Goal: Task Accomplishment & Management: Use online tool/utility

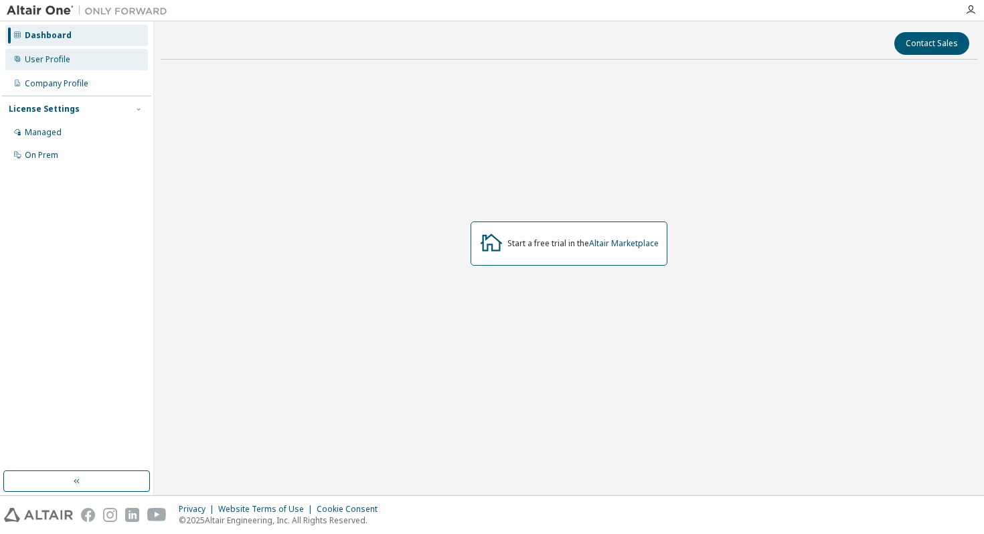
click at [72, 62] on div "User Profile" at bounding box center [76, 59] width 143 height 21
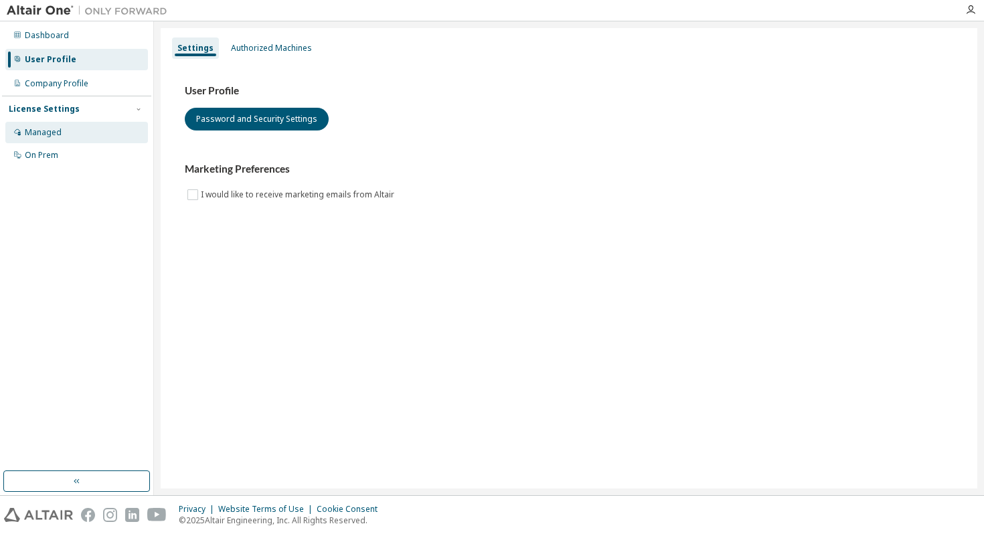
click at [71, 138] on div "Managed" at bounding box center [76, 132] width 143 height 21
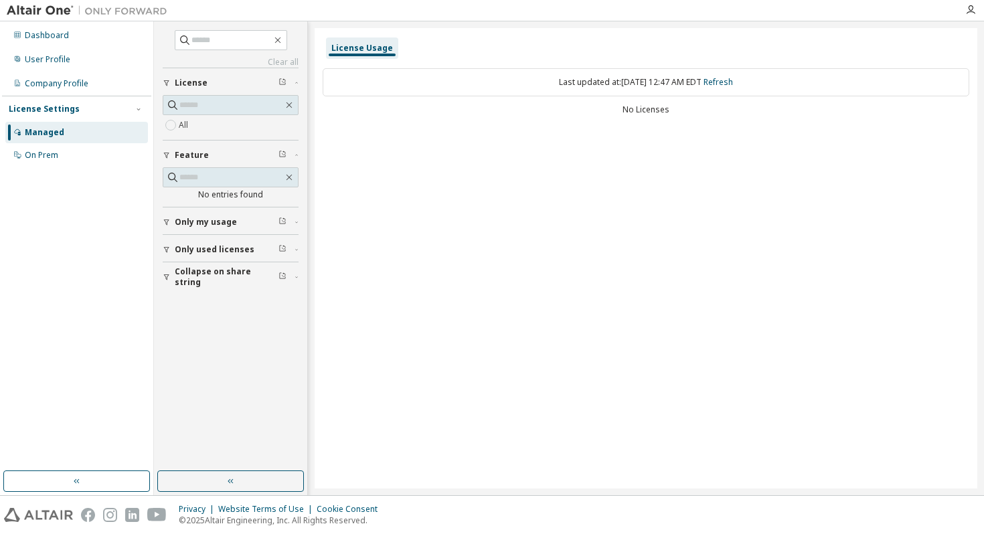
click at [227, 251] on span "Only used licenses" at bounding box center [215, 249] width 80 height 11
click at [217, 222] on span "Only my usage" at bounding box center [206, 222] width 62 height 11
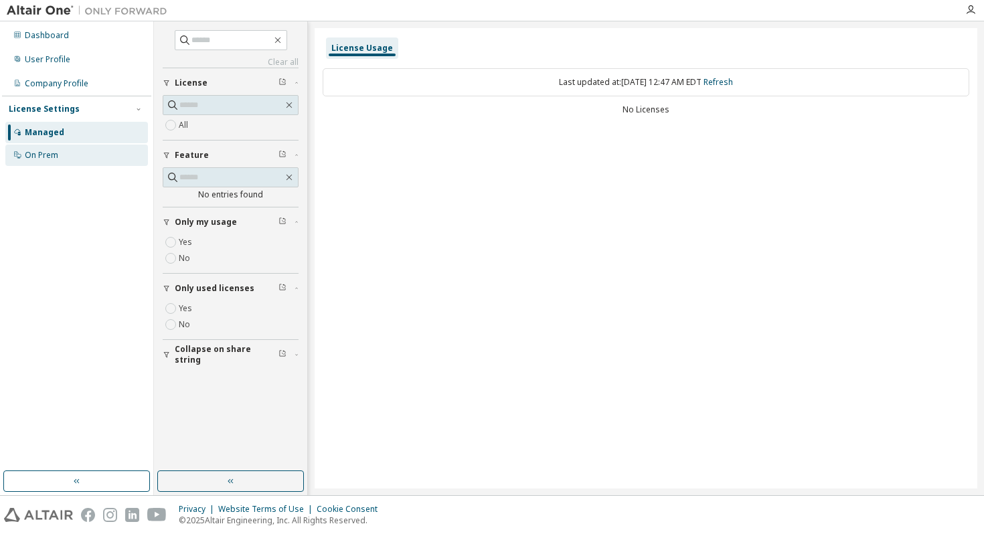
click at [57, 157] on div "On Prem" at bounding box center [41, 155] width 33 height 11
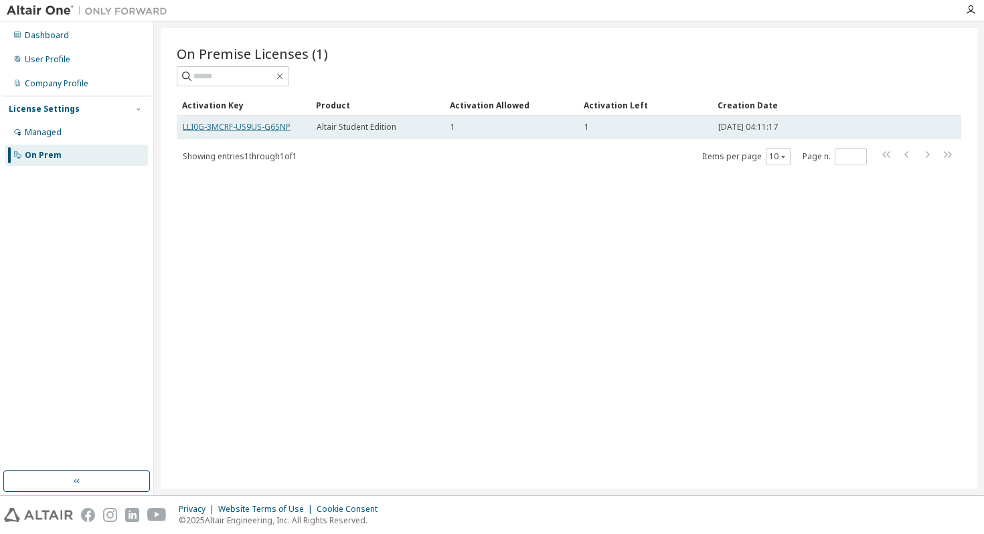
click at [251, 125] on link "LLI0G-3MCRF-US9US-G6SNP" at bounding box center [237, 126] width 108 height 11
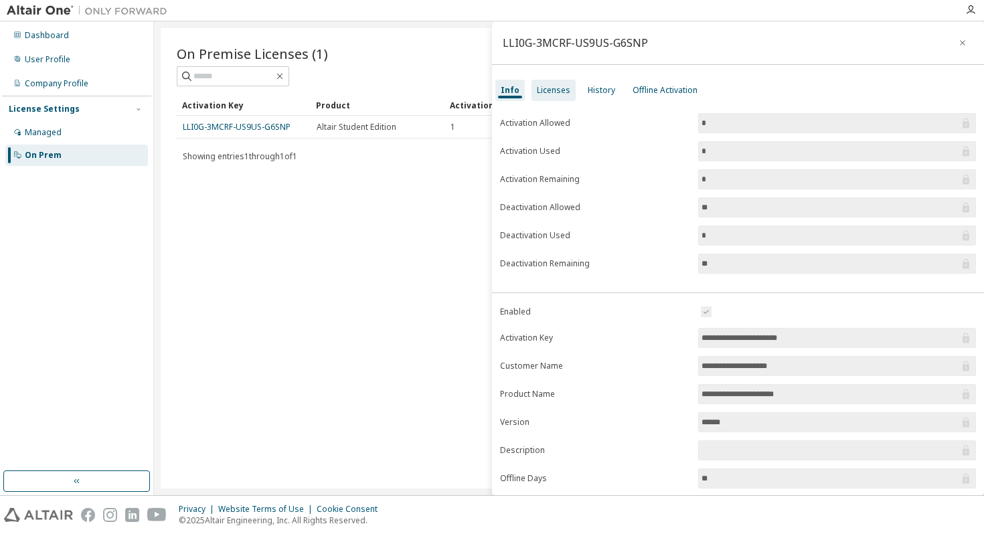
click at [560, 85] on div "Licenses" at bounding box center [553, 90] width 33 height 11
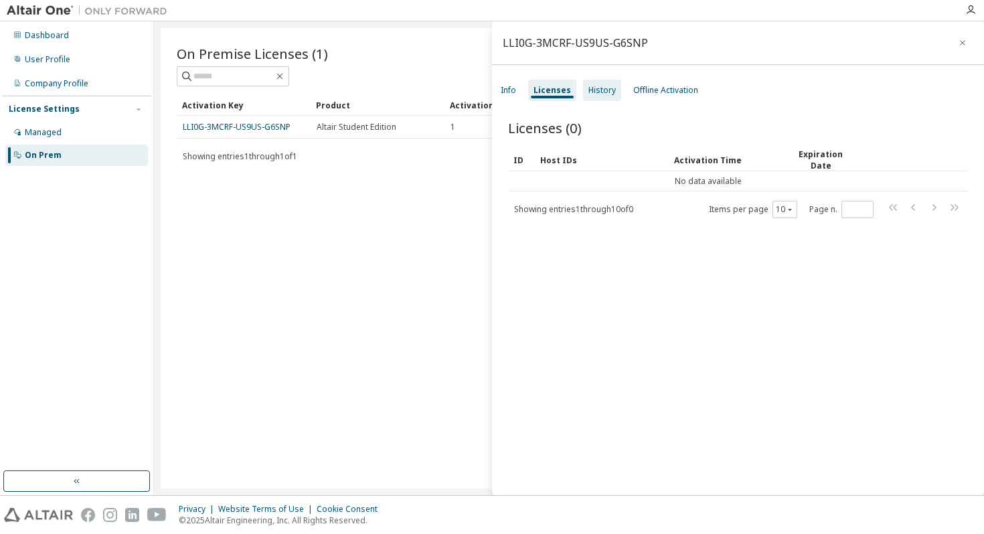
click at [603, 88] on div "History" at bounding box center [602, 90] width 27 height 11
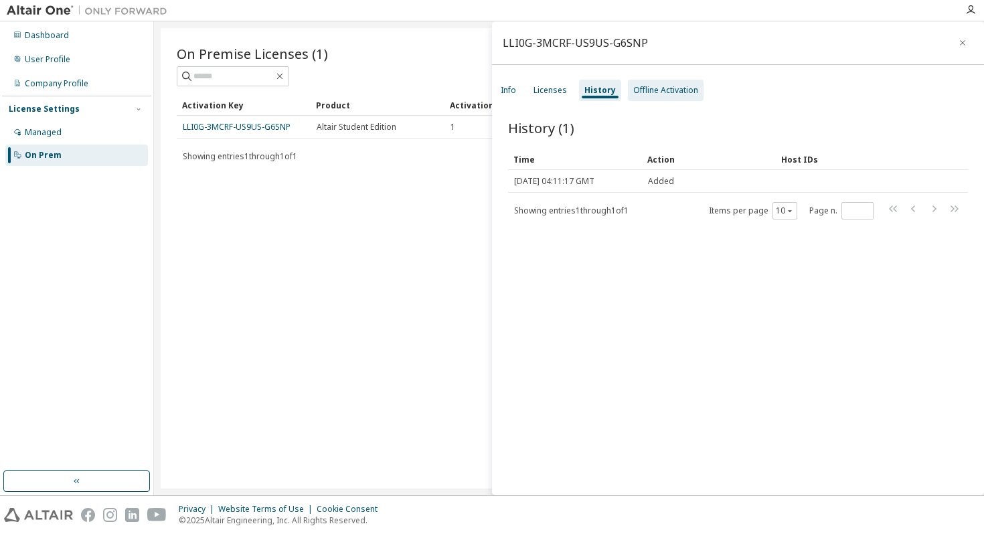
click at [645, 90] on div "Offline Activation" at bounding box center [665, 90] width 65 height 11
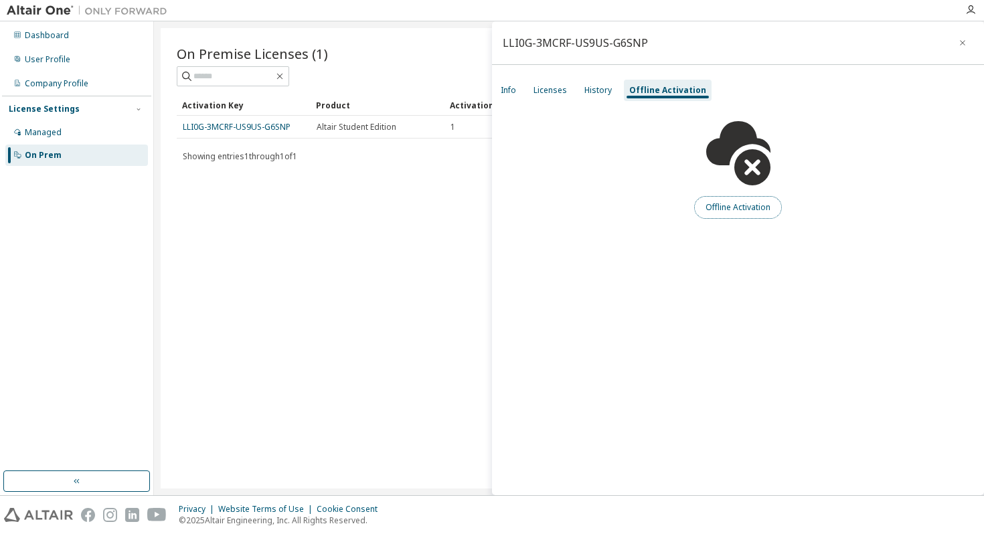
click at [730, 208] on button "Offline Activation" at bounding box center [738, 207] width 88 height 23
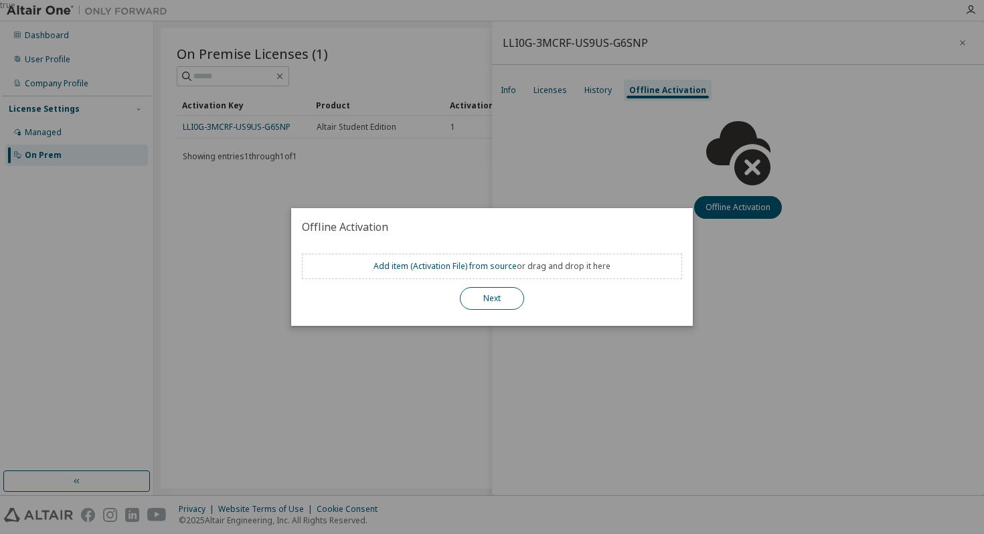
click at [472, 299] on button "Next" at bounding box center [492, 298] width 64 height 23
click at [497, 297] on button "Next" at bounding box center [492, 298] width 64 height 23
click at [539, 211] on h2 "Offline Activation" at bounding box center [492, 226] width 402 height 37
click at [362, 173] on div "true" at bounding box center [492, 267] width 984 height 534
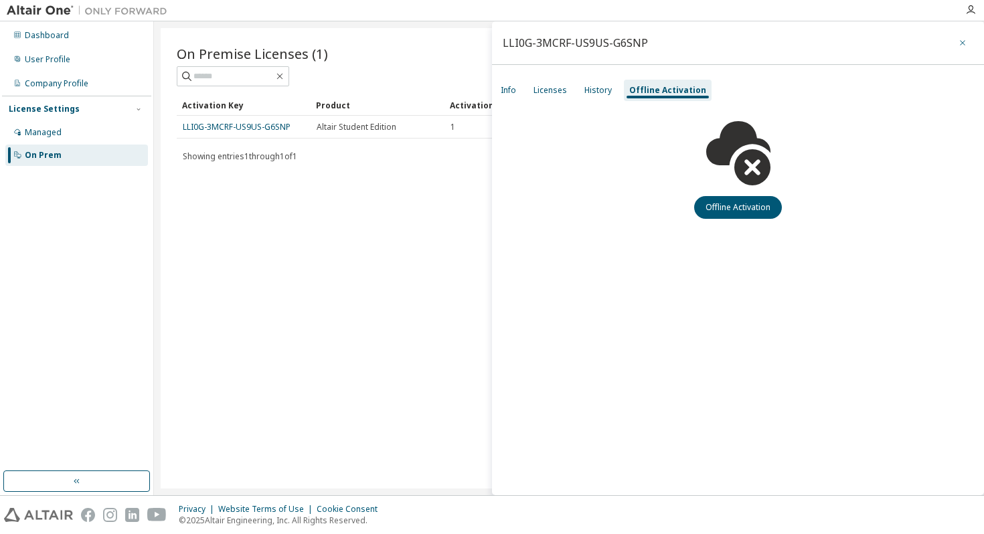
click at [964, 41] on icon "button" at bounding box center [962, 42] width 5 height 5
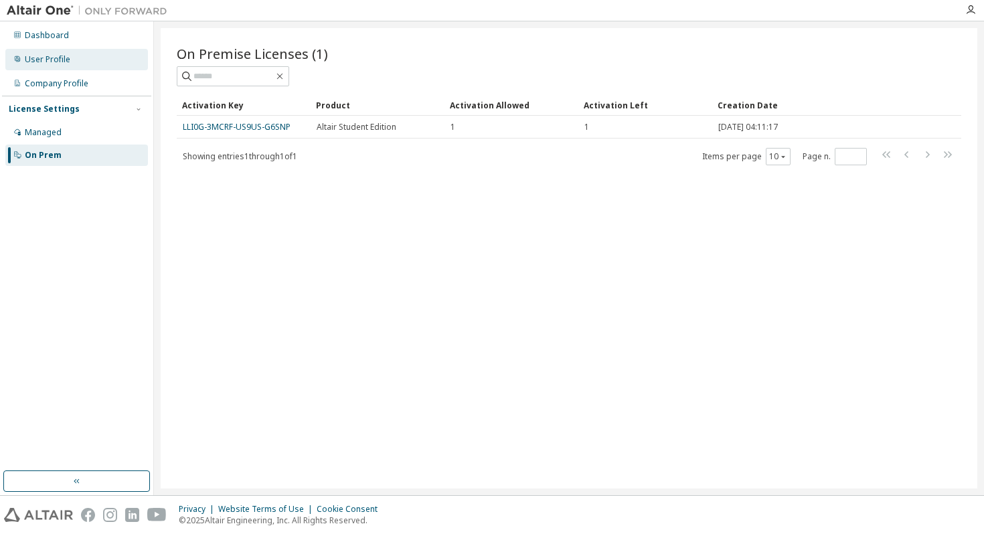
click at [55, 58] on div "User Profile" at bounding box center [48, 59] width 46 height 11
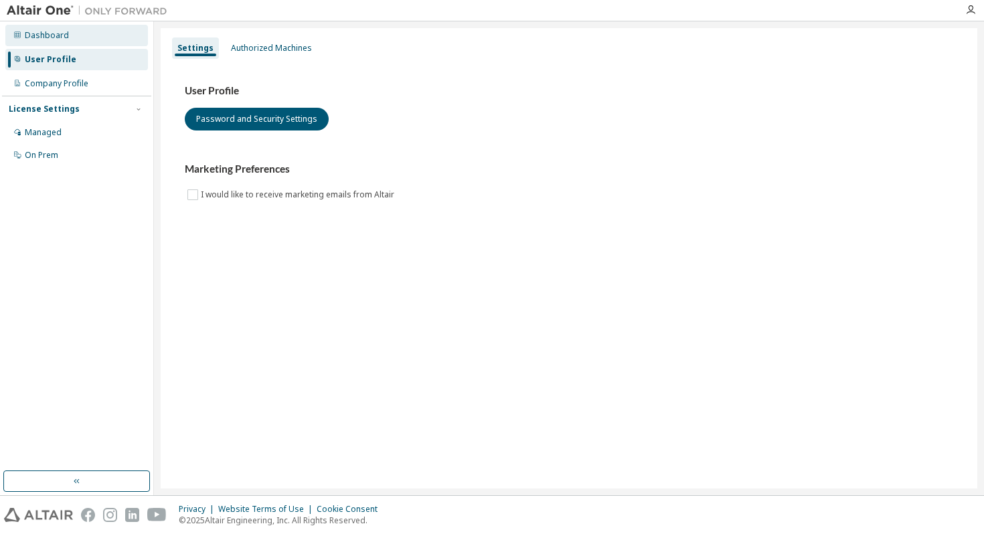
click at [56, 38] on div "Dashboard" at bounding box center [47, 35] width 44 height 11
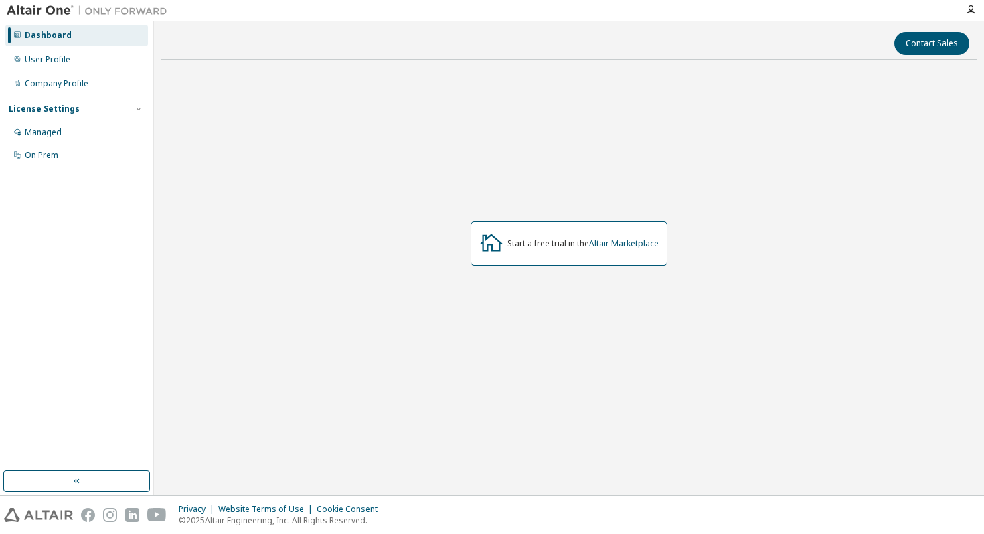
click at [574, 240] on div "Start a free trial in the Altair Marketplace" at bounding box center [583, 243] width 151 height 11
click at [599, 245] on link "Altair Marketplace" at bounding box center [624, 243] width 70 height 11
